Goal: Check status: Check status

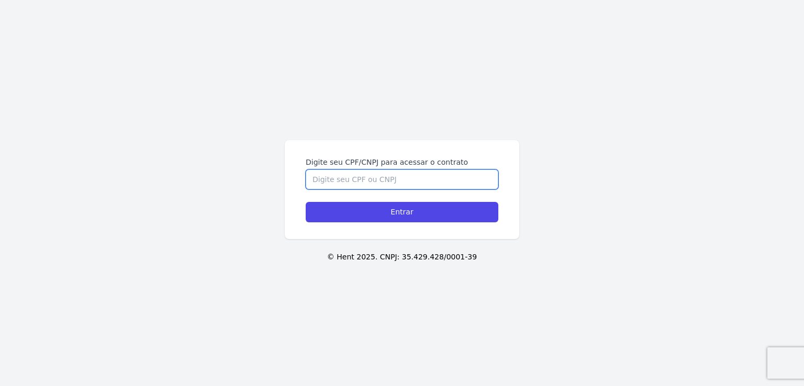
click at [382, 176] on input "Digite seu CPF/CNPJ para acessar o contrato" at bounding box center [402, 180] width 193 height 20
type input "10171717694"
click at [306, 202] on input "Entrar" at bounding box center [402, 212] width 193 height 20
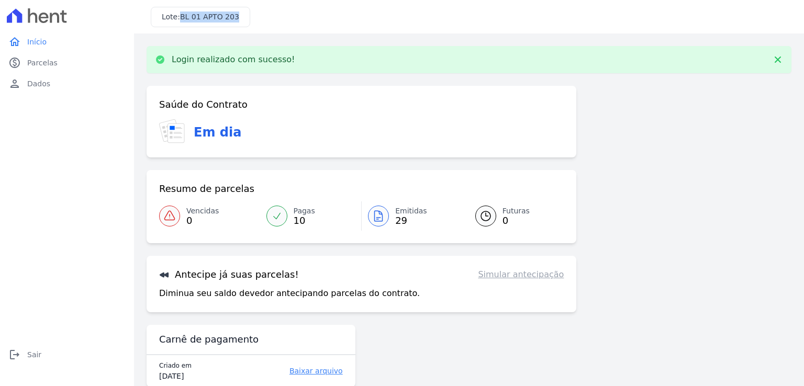
drag, startPoint x: 178, startPoint y: 17, endPoint x: 232, endPoint y: 14, distance: 54.6
click at [232, 14] on div "Lote: BL 01 APTO 203" at bounding box center [200, 17] width 99 height 20
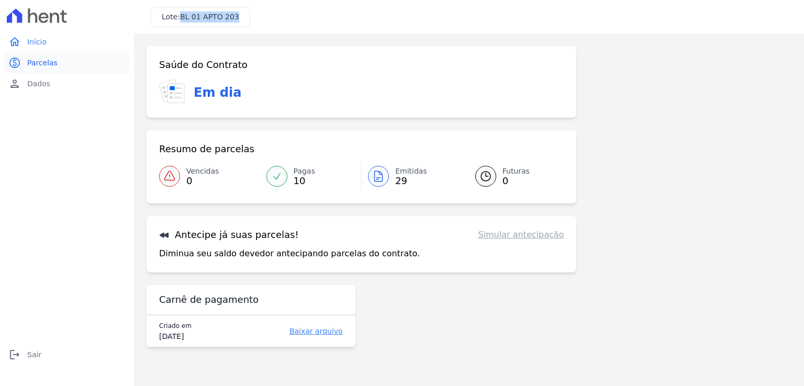
click at [46, 64] on span "Parcelas" at bounding box center [42, 63] width 30 height 10
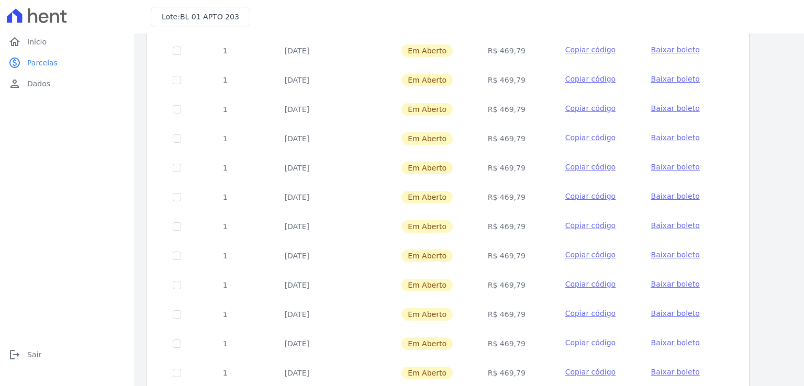
scroll to position [402, 0]
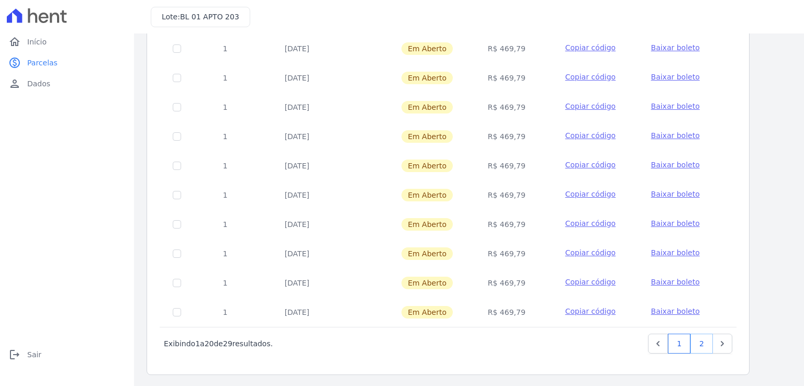
click at [703, 344] on link "2" at bounding box center [702, 344] width 23 height 20
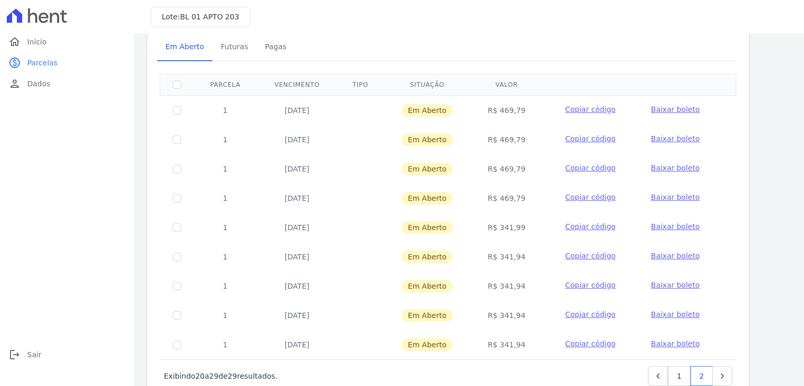
scroll to position [80, 0]
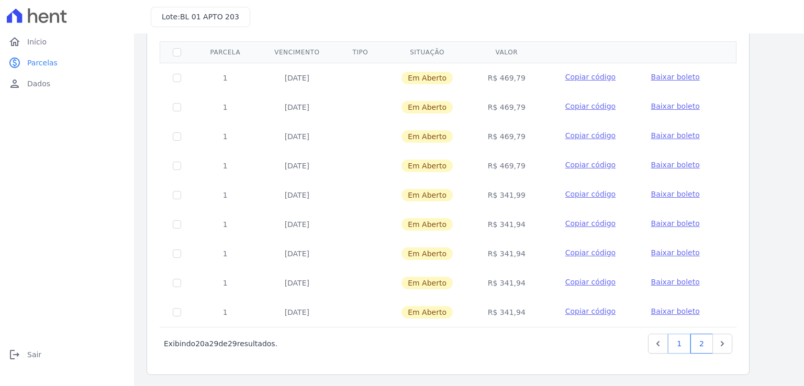
click at [687, 346] on link "1" at bounding box center [679, 344] width 23 height 20
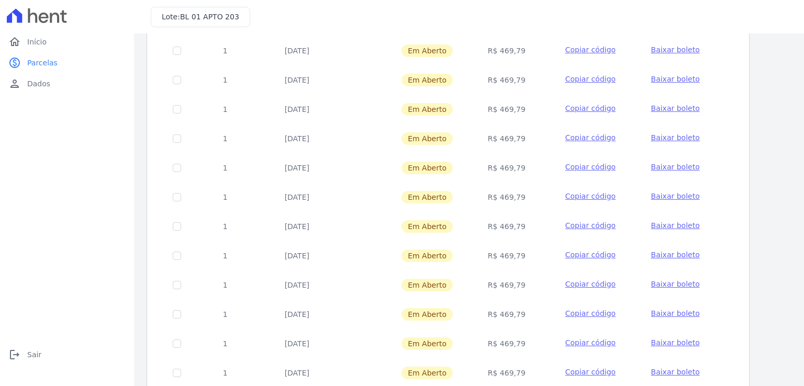
scroll to position [397, 0]
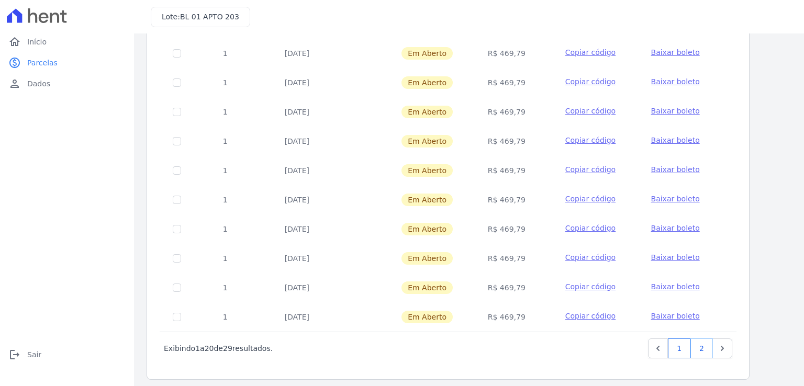
click at [694, 347] on link "2" at bounding box center [702, 349] width 23 height 20
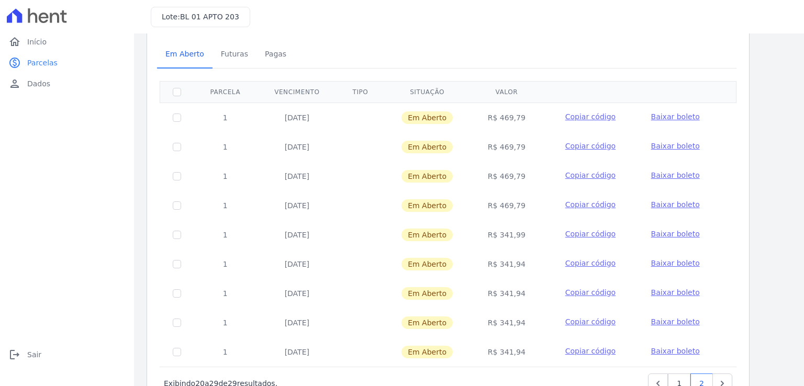
scroll to position [80, 0]
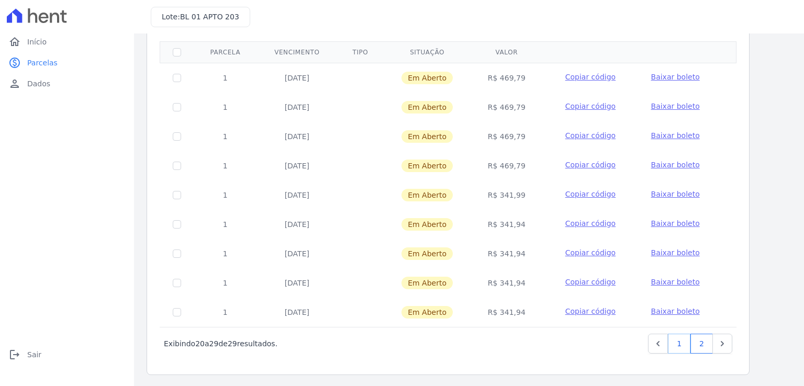
click at [676, 344] on link "1" at bounding box center [679, 344] width 23 height 20
